Goal: Contribute content: Contribute content

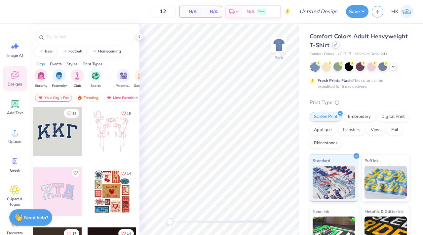
click at [338, 46] on div at bounding box center [335, 44] width 7 height 7
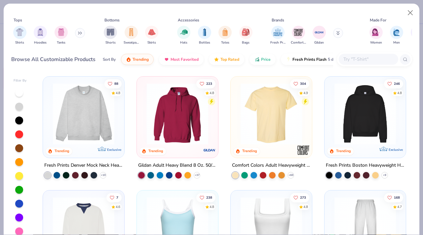
click at [89, 129] on img at bounding box center [84, 113] width 68 height 61
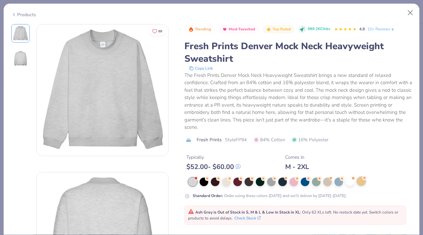
click at [361, 183] on div at bounding box center [361, 181] width 9 height 9
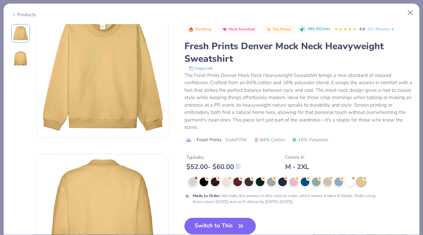
scroll to position [19, 0]
click at [220, 226] on button "Switch to This" at bounding box center [220, 226] width 72 height 17
type input "50"
type textarea "x"
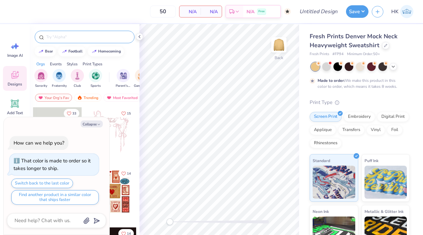
click at [104, 38] on input "text" at bounding box center [88, 37] width 85 height 7
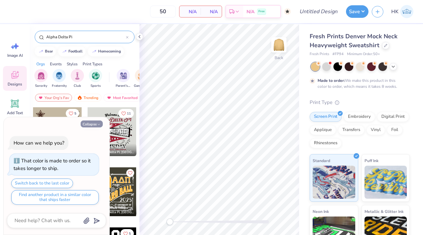
type input "Alpha Delta Pi"
click at [95, 122] on button "Collapse" at bounding box center [92, 124] width 22 height 7
type textarea "x"
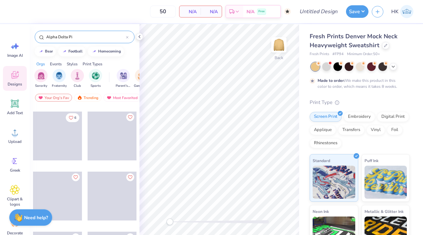
scroll to position [1681, 0]
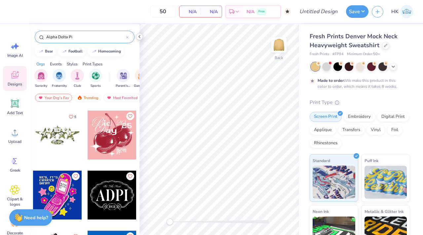
click at [139, 37] on polyline at bounding box center [139, 36] width 1 height 3
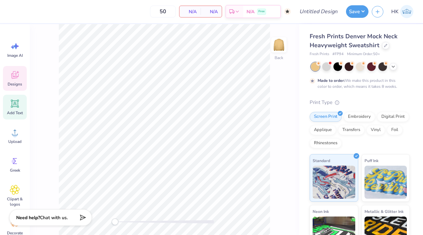
click at [18, 109] on div "Add Text" at bounding box center [15, 107] width 24 height 25
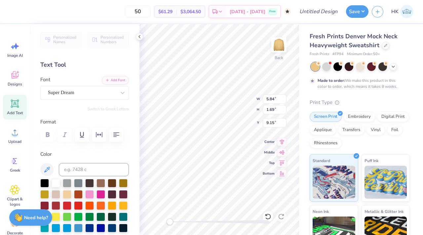
scroll to position [0, 0]
type textarea "1851"
click at [90, 194] on div at bounding box center [89, 194] width 9 height 9
click at [91, 192] on div at bounding box center [89, 194] width 9 height 9
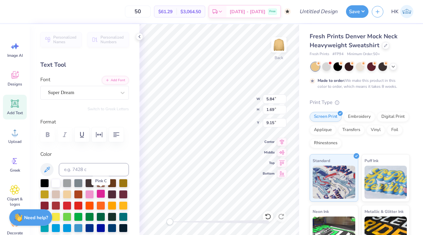
click at [98, 193] on div at bounding box center [101, 194] width 9 height 9
click at [89, 193] on div at bounding box center [89, 194] width 9 height 9
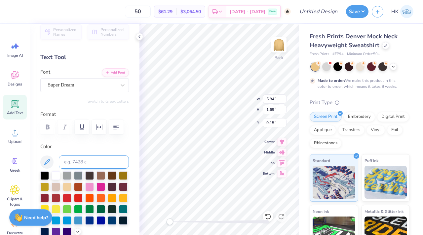
scroll to position [8, 0]
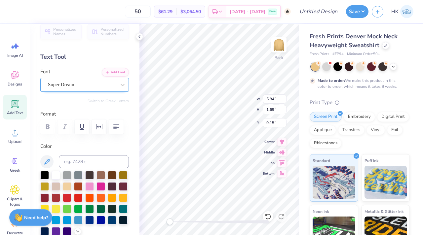
click at [107, 87] on div "Super Dream" at bounding box center [81, 85] width 69 height 10
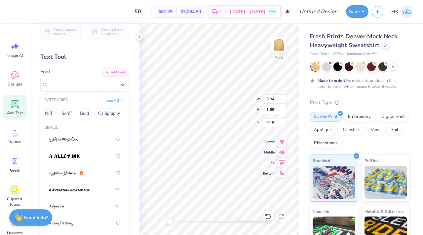
scroll to position [0, 56]
click at [80, 112] on button "Bold" at bounding box center [84, 113] width 16 height 11
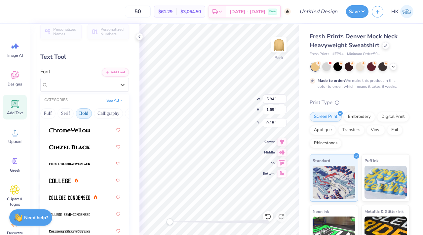
scroll to position [44, 0]
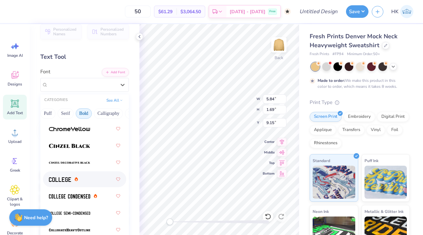
click at [71, 177] on span at bounding box center [60, 179] width 22 height 7
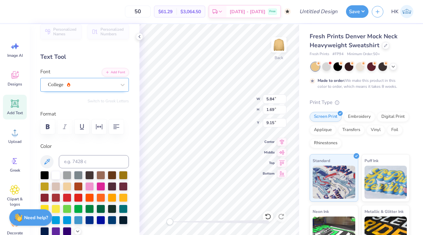
click at [92, 87] on div "College" at bounding box center [81, 85] width 69 height 10
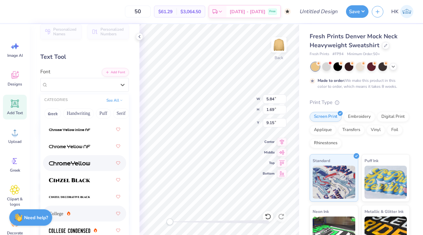
scroll to position [11, 0]
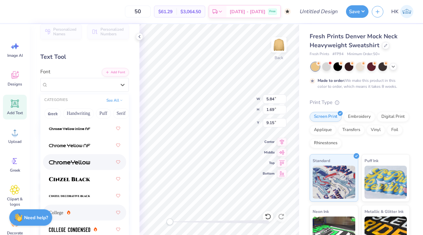
click at [86, 167] on div at bounding box center [84, 162] width 71 height 12
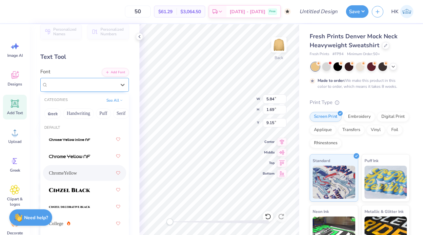
click at [115, 83] on div "ChromeYellow" at bounding box center [81, 85] width 69 height 10
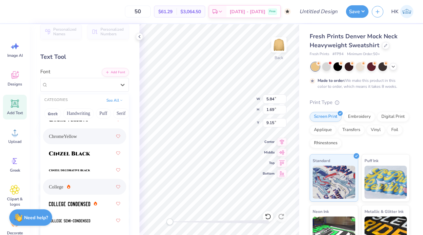
scroll to position [47, 0]
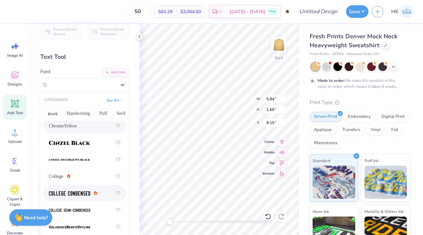
click at [75, 188] on div at bounding box center [84, 193] width 71 height 12
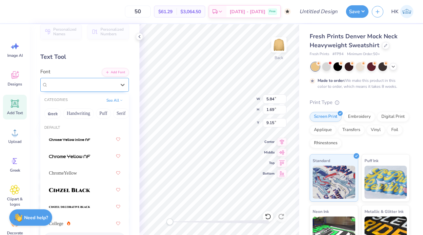
click at [93, 89] on div at bounding box center [82, 84] width 68 height 9
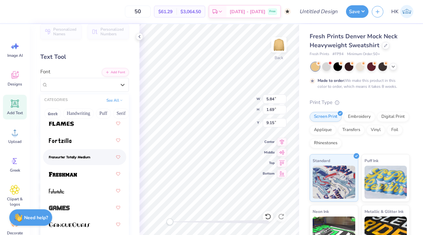
scroll to position [304, 0]
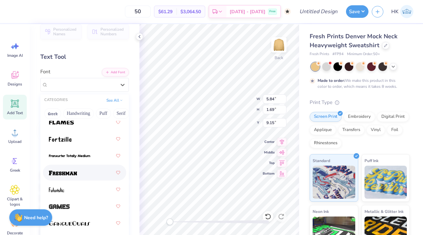
click at [81, 172] on div at bounding box center [84, 173] width 71 height 12
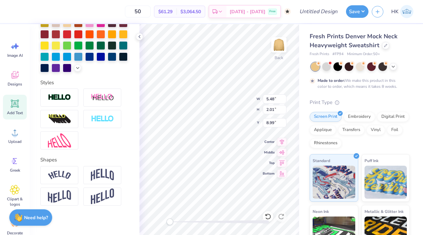
scroll to position [170, 0]
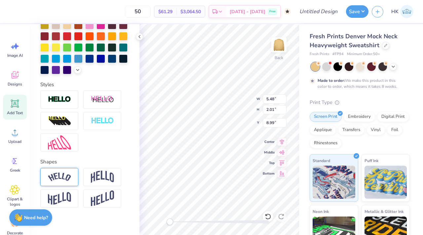
click at [65, 173] on img at bounding box center [59, 177] width 23 height 9
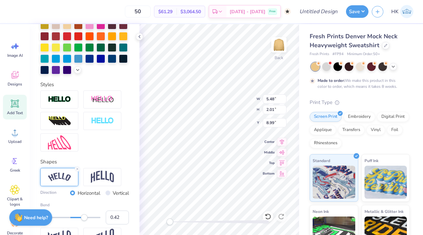
type input "0.41"
click at [83, 218] on div "Accessibility label" at bounding box center [84, 218] width 7 height 7
type input "0.20"
drag, startPoint x: 82, startPoint y: 220, endPoint x: 76, endPoint y: 220, distance: 5.6
click at [76, 220] on div "Accessibility label" at bounding box center [76, 218] width 7 height 7
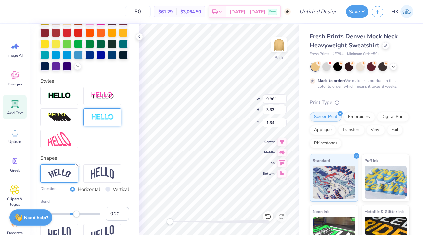
scroll to position [199, 0]
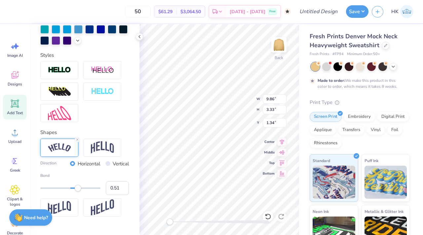
type input "0.52"
drag, startPoint x: 78, startPoint y: 188, endPoint x: 86, endPoint y: 188, distance: 8.3
click at [81, 188] on div "Accessibility label" at bounding box center [78, 188] width 7 height 7
type input "0.29"
drag, startPoint x: 87, startPoint y: 186, endPoint x: 79, endPoint y: 186, distance: 7.9
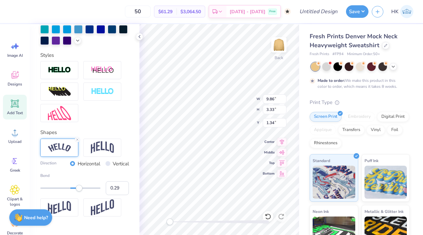
click at [79, 186] on div "Accessibility label" at bounding box center [79, 188] width 7 height 7
click at [94, 144] on img at bounding box center [102, 147] width 23 height 13
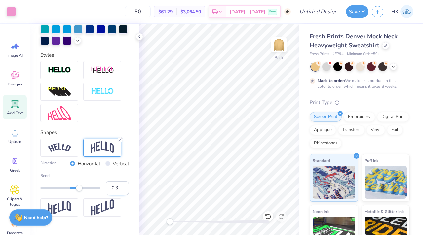
click at [124, 185] on input "0.3" at bounding box center [117, 188] width 23 height 14
click at [124, 185] on input "0.31" at bounding box center [117, 188] width 23 height 14
type input "0.32"
click at [124, 185] on input "0.32" at bounding box center [117, 188] width 23 height 14
type input "0.33"
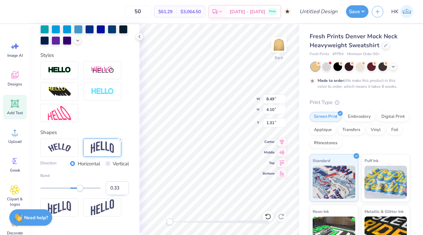
click at [124, 185] on input "0.33" at bounding box center [117, 188] width 23 height 14
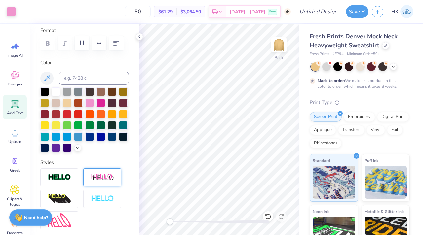
scroll to position [0, 0]
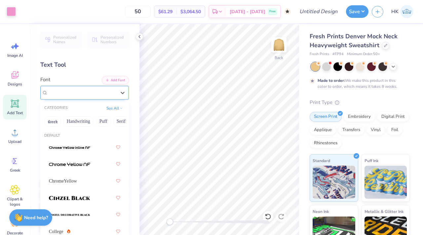
click at [98, 91] on div "Freshman" at bounding box center [81, 93] width 69 height 10
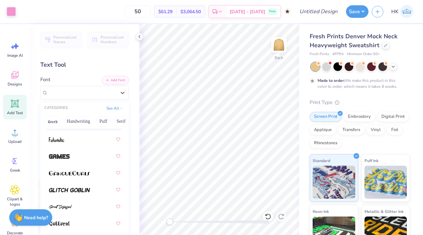
scroll to position [360, 0]
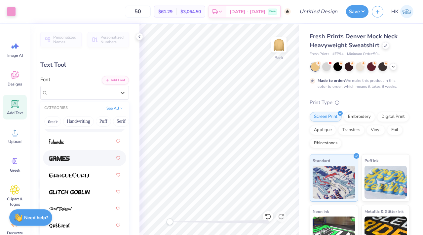
click at [78, 159] on div at bounding box center [84, 158] width 71 height 12
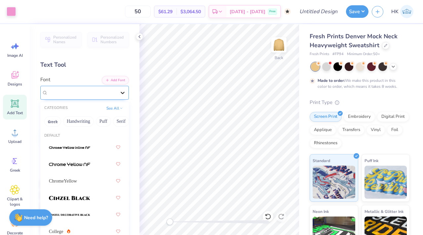
click at [117, 94] on div at bounding box center [123, 93] width 12 height 12
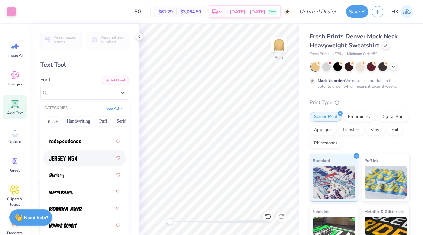
scroll to position [517, 0]
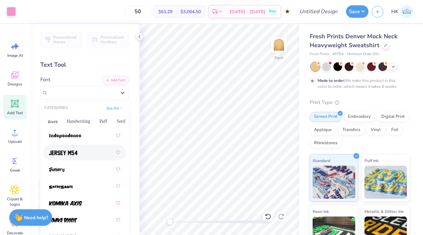
click at [81, 152] on div at bounding box center [84, 153] width 71 height 12
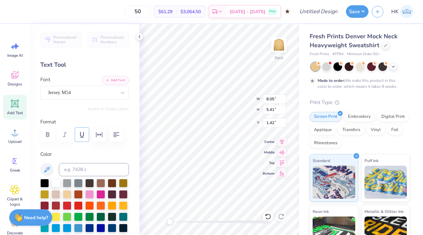
click at [85, 136] on icon "button" at bounding box center [82, 135] width 8 height 8
click at [104, 135] on button "button" at bounding box center [99, 135] width 15 height 15
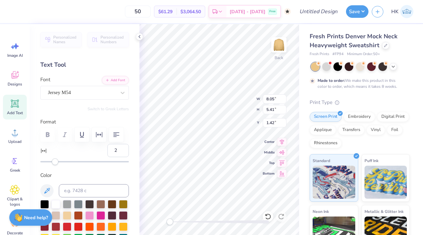
type input "3"
click at [57, 163] on div "Accessibility label" at bounding box center [55, 162] width 7 height 7
type input "41"
drag, startPoint x: 59, startPoint y: 165, endPoint x: 85, endPoint y: 165, distance: 26.8
click at [63, 165] on div "Accessibility label" at bounding box center [60, 162] width 7 height 7
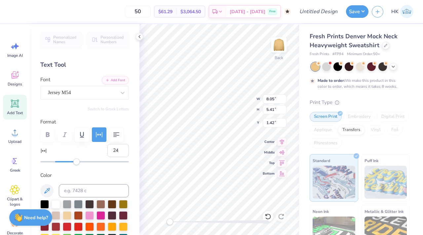
type input "23"
drag, startPoint x: 85, startPoint y: 165, endPoint x: 73, endPoint y: 165, distance: 12.6
click at [72, 165] on div at bounding box center [84, 162] width 89 height 7
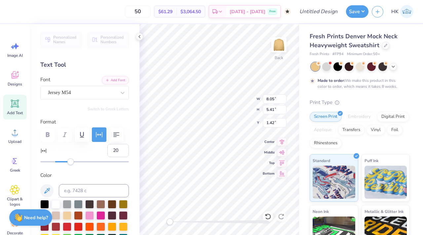
type input "19"
drag, startPoint x: 74, startPoint y: 164, endPoint x: 69, endPoint y: 164, distance: 4.3
click at [69, 164] on div "Accessibility label" at bounding box center [70, 162] width 7 height 7
type input "12"
drag, startPoint x: 69, startPoint y: 164, endPoint x: 64, endPoint y: 164, distance: 5.6
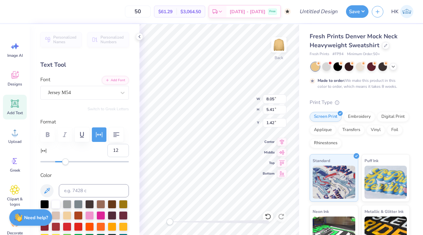
click at [64, 164] on div "Accessibility label" at bounding box center [65, 162] width 7 height 7
click at [353, 14] on button "Save" at bounding box center [357, 10] width 22 height 13
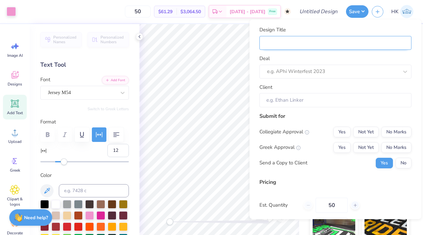
click at [290, 44] on input "Design Title" at bounding box center [335, 43] width 152 height 14
type input "A"
type input "AD"
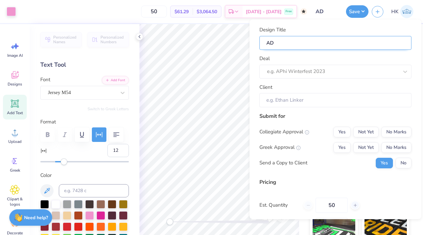
type input "ADP"
type input "ADPi"
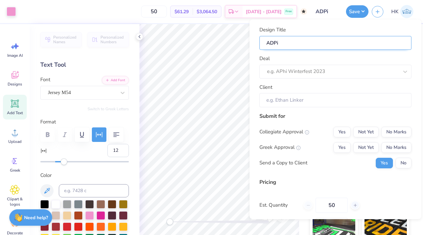
type input "ADPi"
type input "ADPi M"
type input "ADPi Mo"
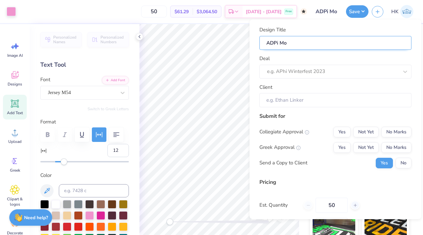
type input "ADPi Moc"
type input "ADPi Mock"
type input "ADPi Mocke"
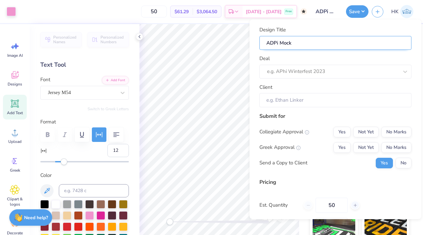
type input "ADPi Mocke"
type input "ADPi Mock"
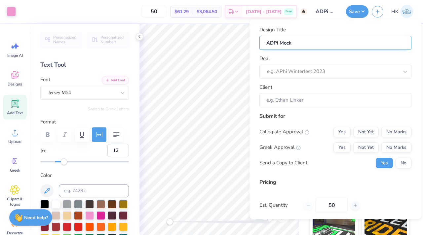
type input "ADPi Mock N"
type input "ADPi Mock Ne"
type input "ADPi Mock Nec"
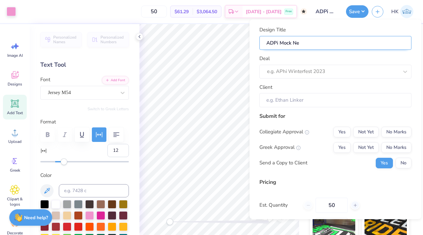
type input "ADPi Mock Nec"
type input "ADPi Mock Neck"
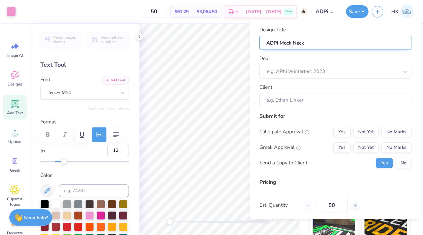
type input "ADPi Mock Neck F"
type input "ADPi Mock Neck Fi"
type input "ADPi Mock Neck Fin"
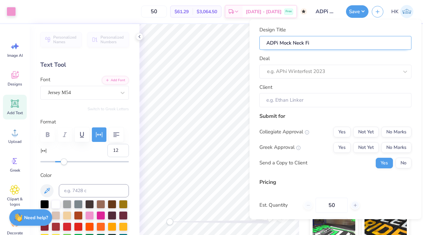
type input "ADPi Mock Neck Fin"
type input "ADPi Mock Neck Fina"
type input "ADPi Mock Neck Final"
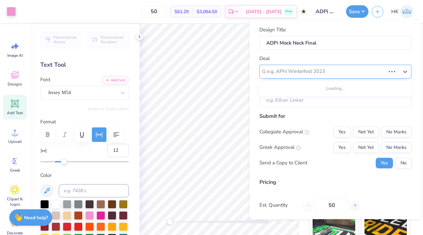
click at [301, 68] on div at bounding box center [326, 71] width 118 height 9
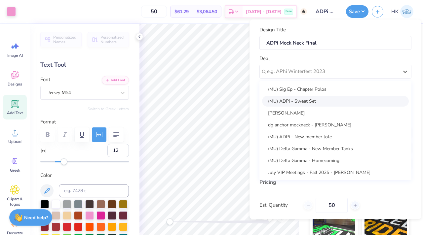
click at [294, 99] on div "(MU) ADPi - Sweat Set" at bounding box center [335, 101] width 147 height 11
type input "[PERSON_NAME]"
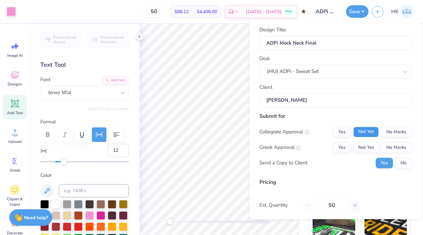
click at [372, 131] on button "Not Yet" at bounding box center [365, 132] width 25 height 11
click at [340, 148] on button "Yes" at bounding box center [341, 147] width 17 height 11
click at [391, 134] on button "No Marks" at bounding box center [396, 132] width 30 height 11
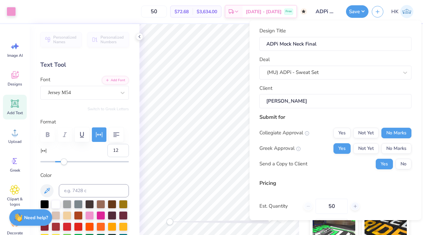
scroll to position [15, 0]
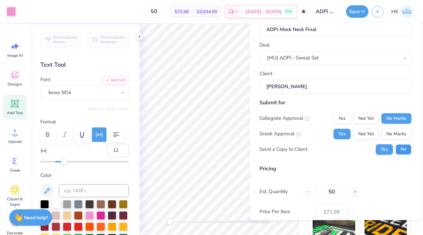
click at [400, 151] on button "No" at bounding box center [404, 149] width 16 height 11
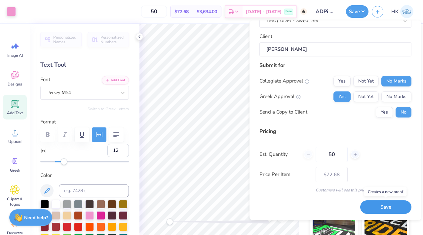
click at [372, 204] on button "Save" at bounding box center [385, 208] width 51 height 14
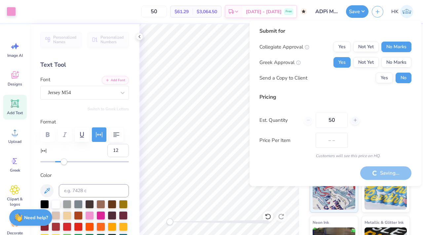
type input "$72.68"
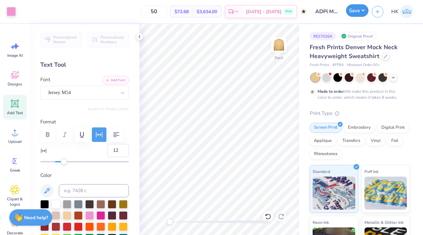
click at [360, 14] on button "Save" at bounding box center [357, 10] width 22 height 13
click at [348, 11] on button "Save" at bounding box center [357, 10] width 22 height 13
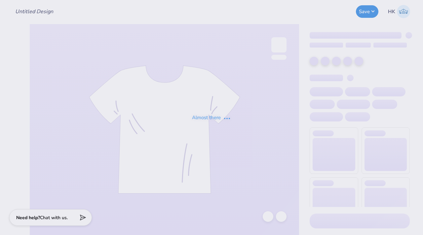
type input "ADPi Mock Neck Final"
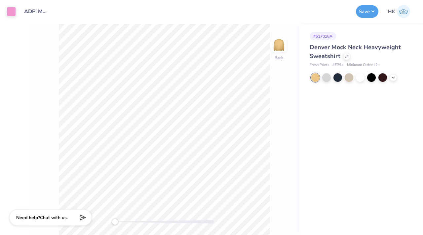
click at [342, 56] on div "Denver Mock Neck Heavyweight Sweatshirt" at bounding box center [360, 52] width 100 height 18
click at [346, 56] on icon at bounding box center [346, 55] width 3 height 3
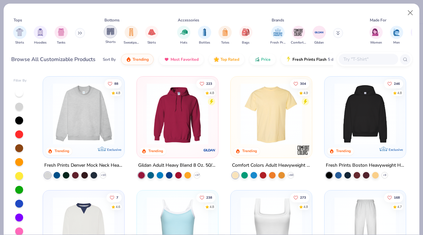
click at [113, 34] on img "filter for Shorts" at bounding box center [111, 32] width 8 height 8
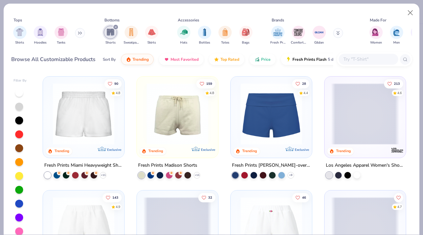
click at [94, 127] on img at bounding box center [84, 113] width 68 height 61
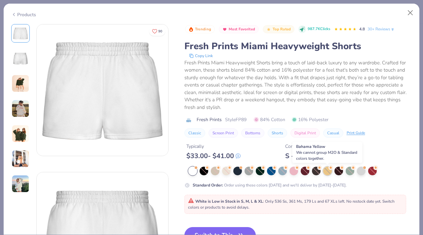
click at [329, 170] on div at bounding box center [327, 171] width 9 height 9
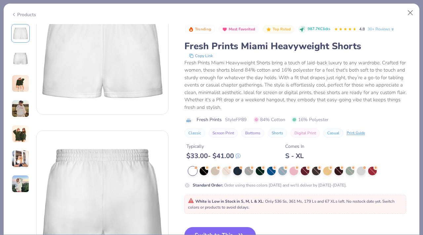
scroll to position [41, 0]
click at [324, 171] on div at bounding box center [327, 171] width 9 height 9
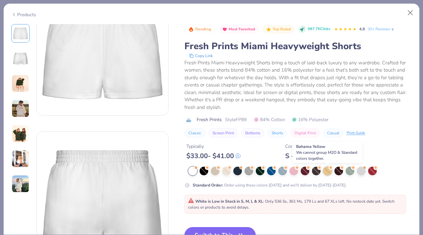
click at [324, 171] on div at bounding box center [327, 171] width 9 height 9
click at [410, 10] on button "Close" at bounding box center [410, 13] width 13 height 13
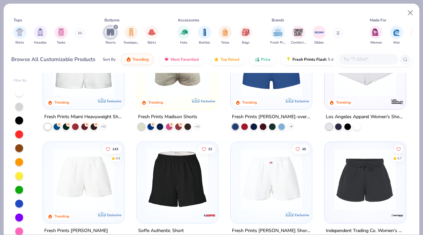
scroll to position [6, 0]
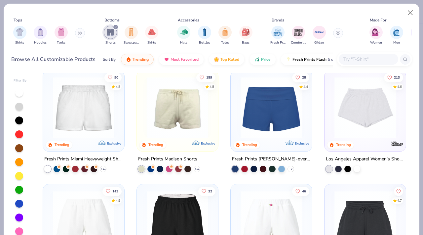
click at [164, 116] on img at bounding box center [177, 107] width 68 height 61
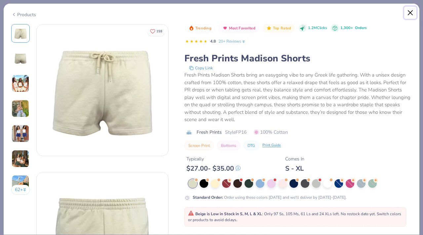
click at [413, 12] on button "Close" at bounding box center [410, 13] width 13 height 13
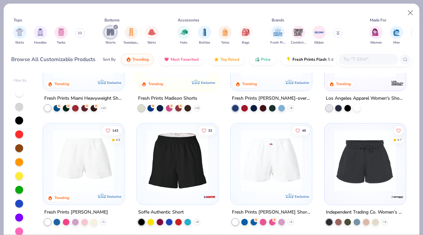
scroll to position [71, 0]
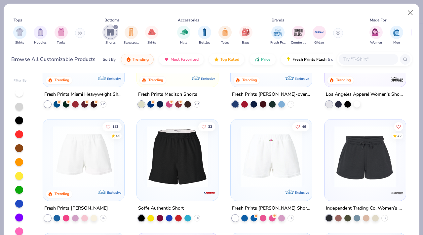
click at [106, 150] on img at bounding box center [84, 156] width 68 height 61
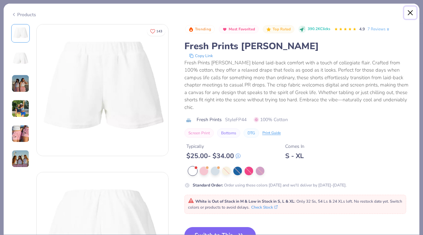
click at [410, 15] on button "Close" at bounding box center [410, 13] width 13 height 13
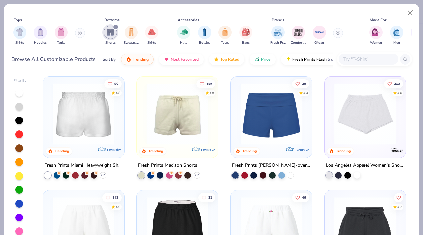
click at [95, 107] on img at bounding box center [84, 113] width 68 height 61
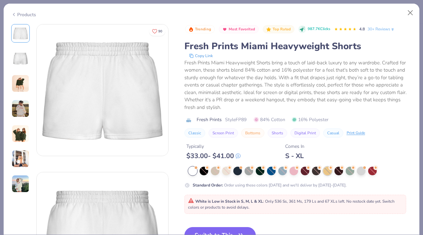
click at [325, 168] on div at bounding box center [327, 171] width 9 height 9
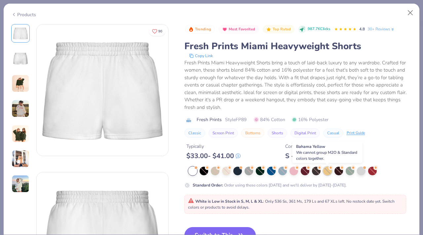
click at [325, 168] on div at bounding box center [327, 171] width 9 height 9
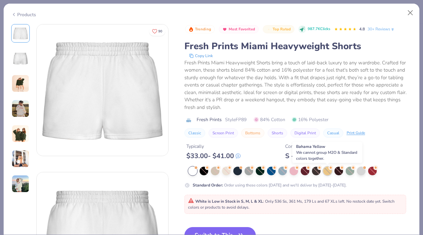
click at [325, 168] on div at bounding box center [327, 171] width 9 height 9
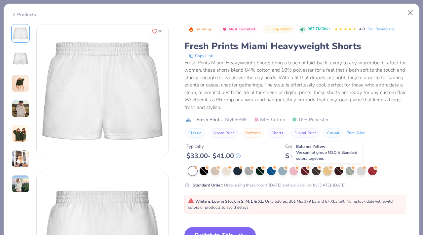
click at [325, 168] on div at bounding box center [327, 171] width 9 height 9
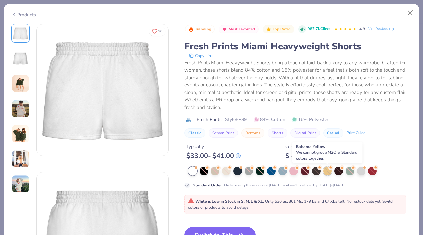
click at [325, 168] on div at bounding box center [327, 171] width 9 height 9
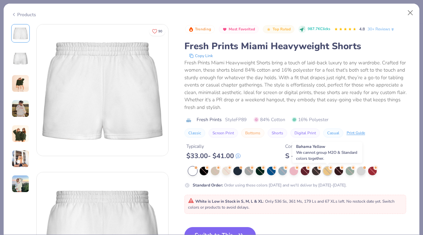
click at [325, 168] on div at bounding box center [327, 171] width 9 height 9
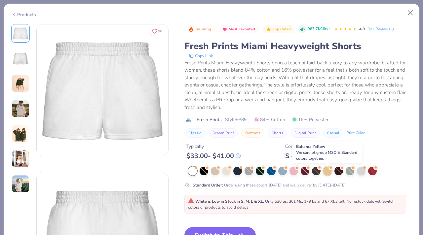
click at [325, 168] on div at bounding box center [327, 171] width 9 height 9
click at [317, 168] on div at bounding box center [300, 171] width 224 height 9
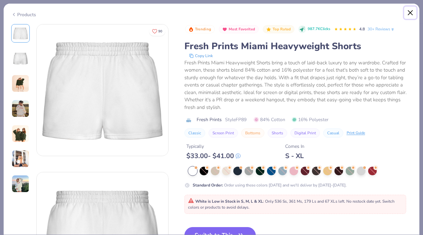
click at [412, 14] on button "Close" at bounding box center [410, 13] width 13 height 13
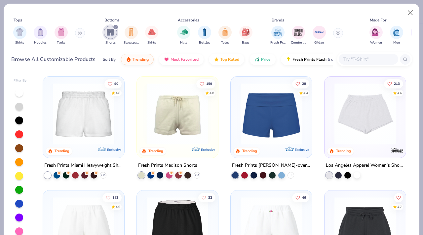
click at [66, 133] on img at bounding box center [84, 113] width 68 height 61
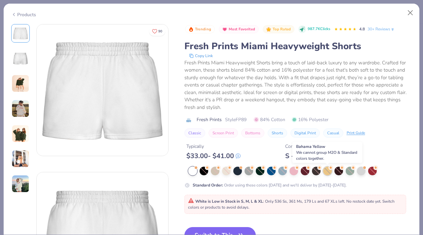
click at [325, 172] on div at bounding box center [327, 171] width 9 height 9
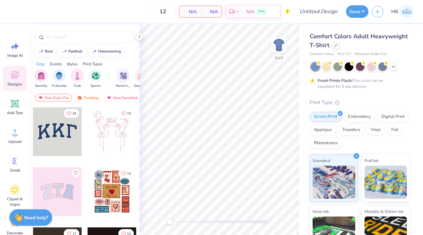
click at [337, 49] on div "Comfort Colors Adult Heavyweight T-Shirt" at bounding box center [360, 41] width 100 height 18
click at [335, 43] on div at bounding box center [335, 44] width 7 height 7
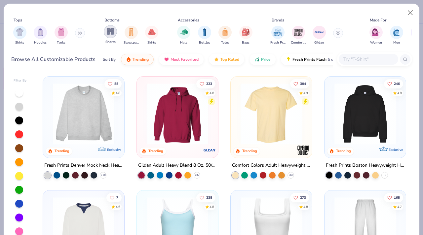
click at [110, 32] on img "filter for Shorts" at bounding box center [111, 32] width 8 height 8
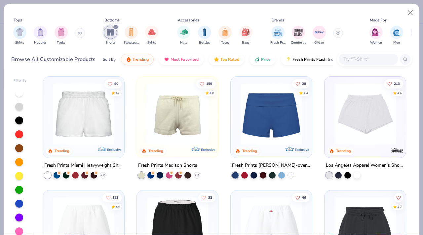
click at [76, 123] on img at bounding box center [84, 113] width 68 height 61
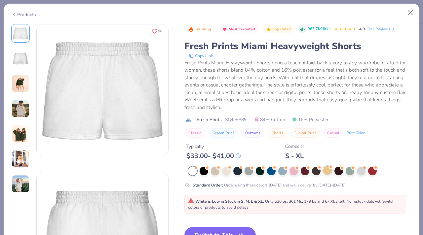
click at [332, 172] on div at bounding box center [327, 170] width 9 height 9
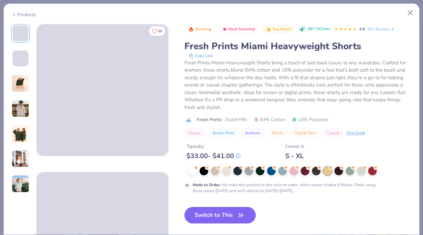
click at [224, 221] on button "Switch to This" at bounding box center [220, 215] width 72 height 17
type input "50"
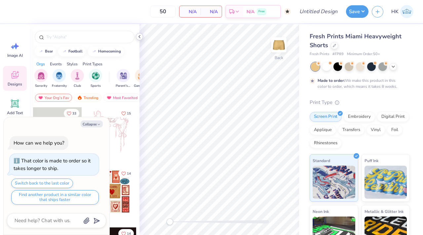
click at [138, 39] on icon at bounding box center [139, 36] width 5 height 5
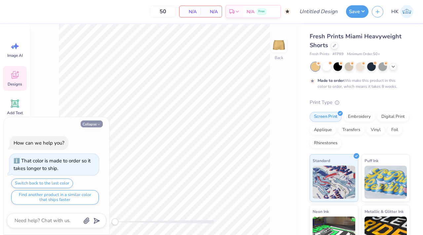
click at [93, 121] on button "Collapse" at bounding box center [92, 124] width 22 height 7
type textarea "x"
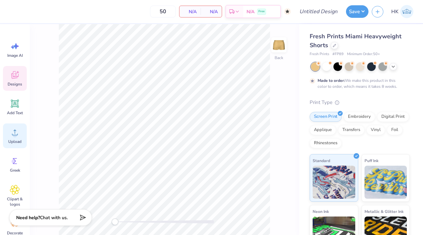
click at [15, 137] on div "Upload" at bounding box center [15, 136] width 24 height 25
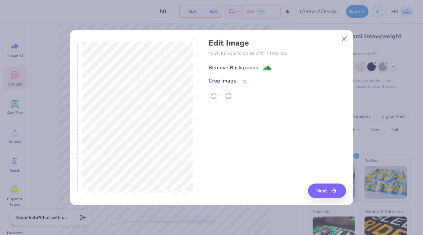
click at [224, 67] on div "Remove Background" at bounding box center [234, 68] width 50 height 8
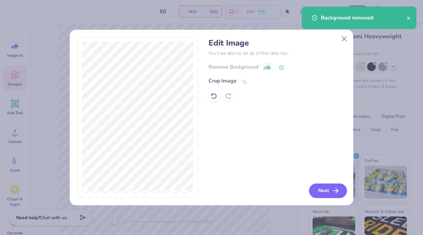
click at [316, 188] on button "Next" at bounding box center [328, 191] width 38 height 15
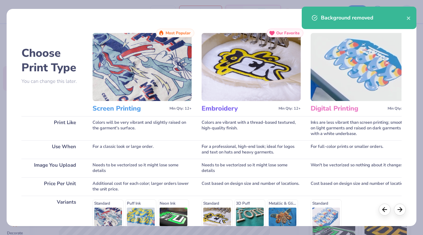
scroll to position [94, 0]
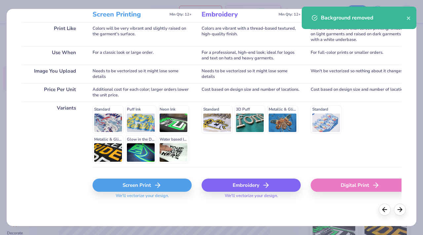
click at [129, 187] on div "Screen Print" at bounding box center [142, 185] width 99 height 13
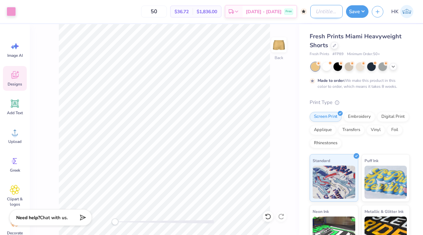
click at [328, 11] on input "Design Title" at bounding box center [326, 11] width 32 height 13
type input "ADPi Shorts/Mockneck"
click at [359, 13] on button "Save" at bounding box center [357, 10] width 22 height 13
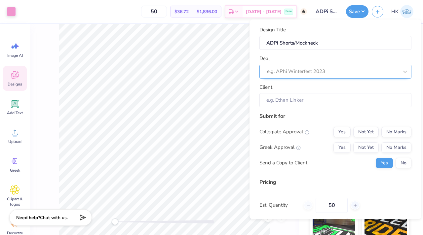
click at [316, 70] on div at bounding box center [333, 71] width 132 height 9
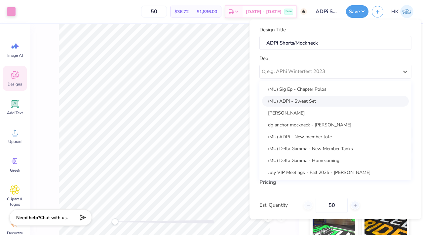
click at [311, 101] on div "(MU) ADPi - Sweat Set" at bounding box center [335, 101] width 147 height 11
type input "[PERSON_NAME]"
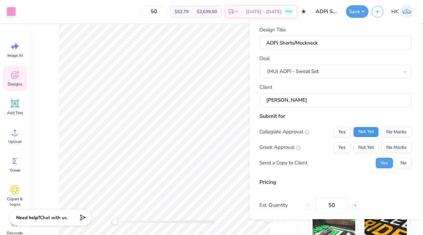
click at [364, 131] on button "Not Yet" at bounding box center [365, 132] width 25 height 11
click at [349, 143] on button "Yes" at bounding box center [341, 147] width 17 height 11
click at [388, 133] on button "No Marks" at bounding box center [396, 132] width 30 height 11
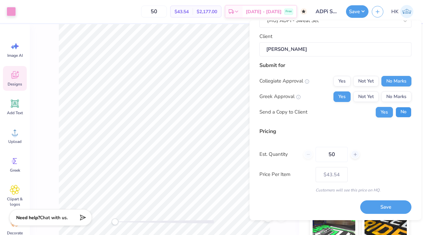
click at [402, 117] on button "No" at bounding box center [404, 112] width 16 height 11
click at [379, 207] on button "Save" at bounding box center [385, 208] width 51 height 14
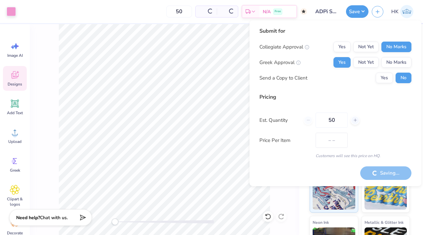
type input "$43.54"
